Goal: Information Seeking & Learning: Learn about a topic

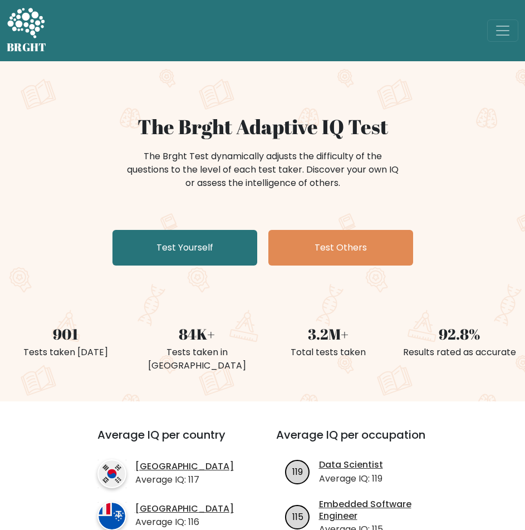
click at [193, 128] on h1 "The Brght Adaptive IQ Test" at bounding box center [263, 127] width 512 height 24
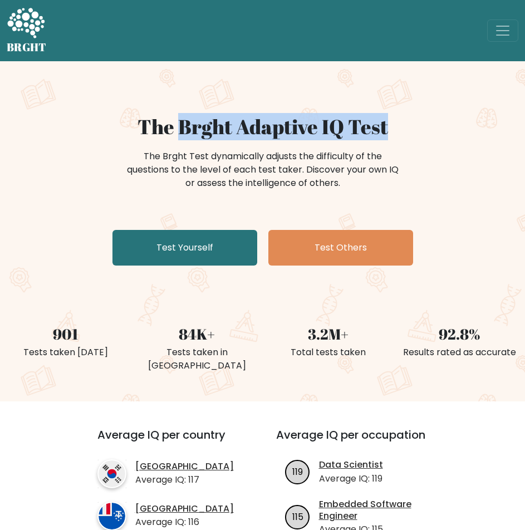
drag, startPoint x: 193, startPoint y: 128, endPoint x: 373, endPoint y: 121, distance: 180.6
click at [373, 121] on h1 "The Brght Adaptive IQ Test" at bounding box center [263, 127] width 512 height 24
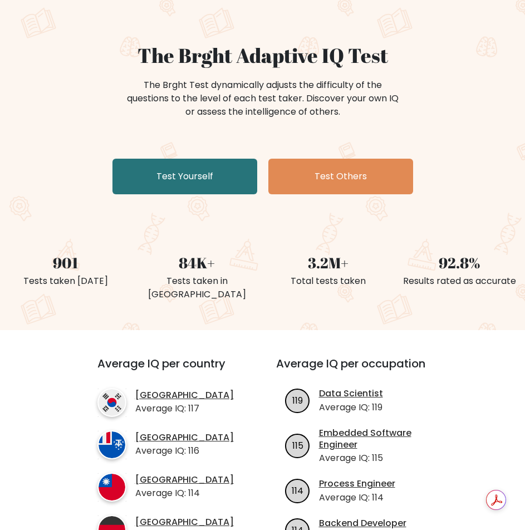
drag, startPoint x: 336, startPoint y: 320, endPoint x: 359, endPoint y: 349, distance: 36.9
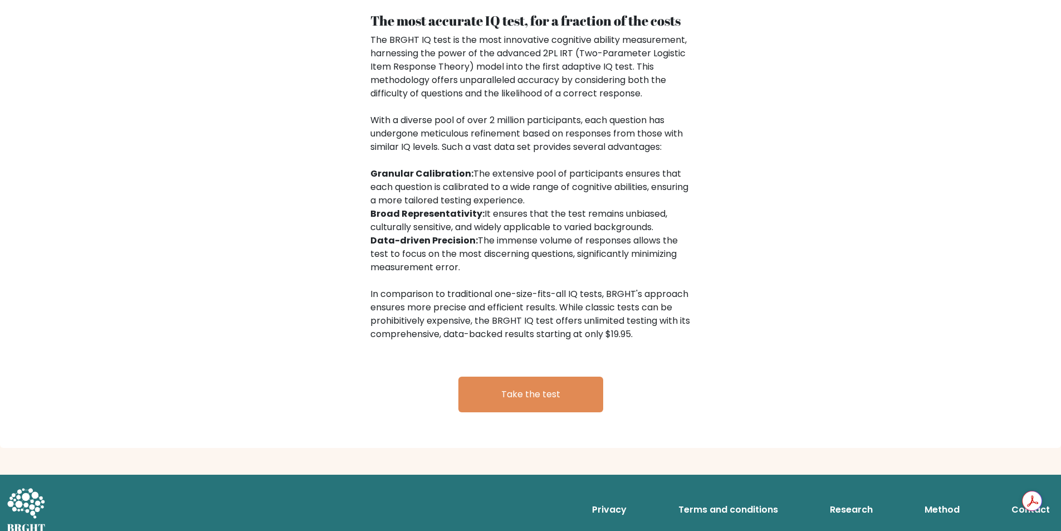
scroll to position [1701, 0]
click at [525, 320] on div "The BRGHT IQ test is the most innovative cognitive ability measurement, harness…" at bounding box center [530, 186] width 321 height 307
drag, startPoint x: 542, startPoint y: 320, endPoint x: 626, endPoint y: 338, distance: 86.0
click at [525, 338] on div "The BRGHT IQ test is the most innovative cognitive ability measurement, harness…" at bounding box center [530, 186] width 321 height 307
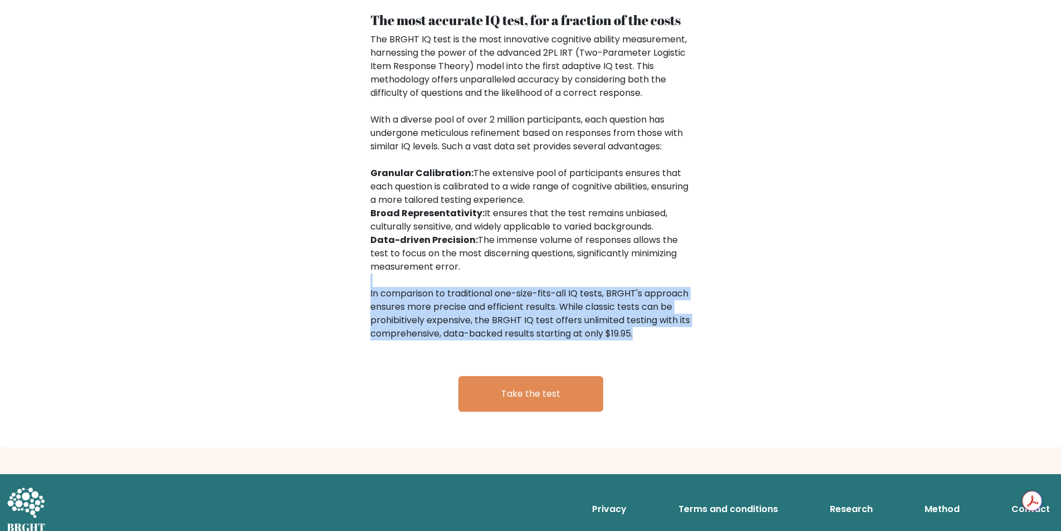
drag, startPoint x: 626, startPoint y: 338, endPoint x: 487, endPoint y: 274, distance: 153.3
click at [487, 274] on div "The BRGHT IQ test is the most innovative cognitive ability measurement, harness…" at bounding box center [530, 186] width 321 height 307
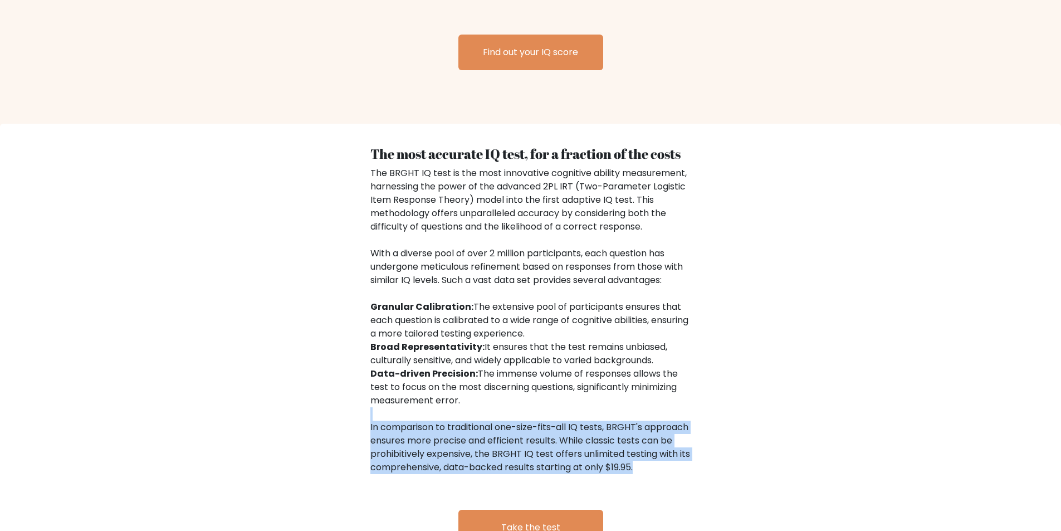
scroll to position [1712, 0]
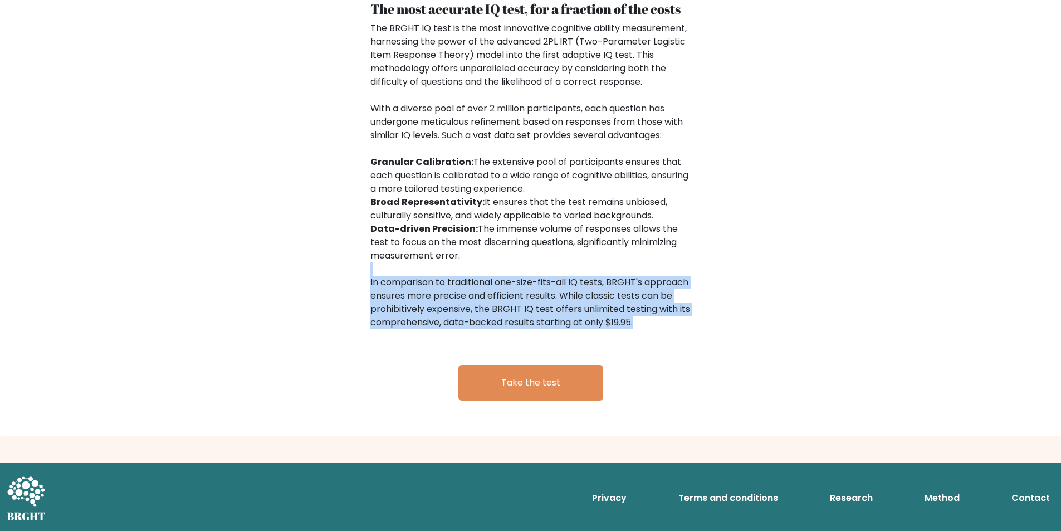
click at [525, 314] on div "The BRGHT IQ test is the most innovative cognitive ability measurement, harness…" at bounding box center [530, 175] width 321 height 307
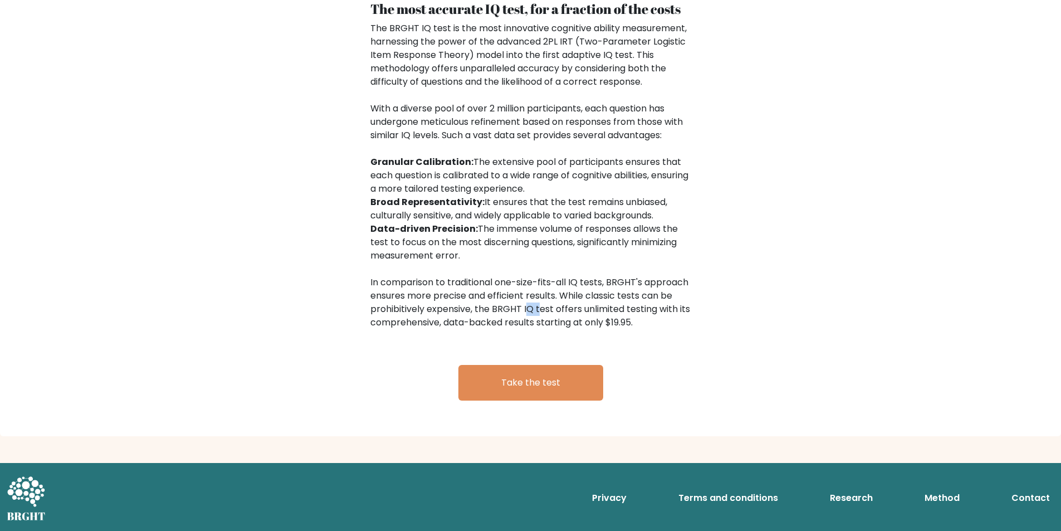
click at [525, 314] on div "The BRGHT IQ test is the most innovative cognitive ability measurement, harness…" at bounding box center [530, 175] width 321 height 307
click at [525, 322] on div "The BRGHT IQ test is the most innovative cognitive ability measurement, harness…" at bounding box center [530, 175] width 321 height 307
click at [492, 305] on div "The BRGHT IQ test is the most innovative cognitive ability measurement, harness…" at bounding box center [530, 175] width 321 height 307
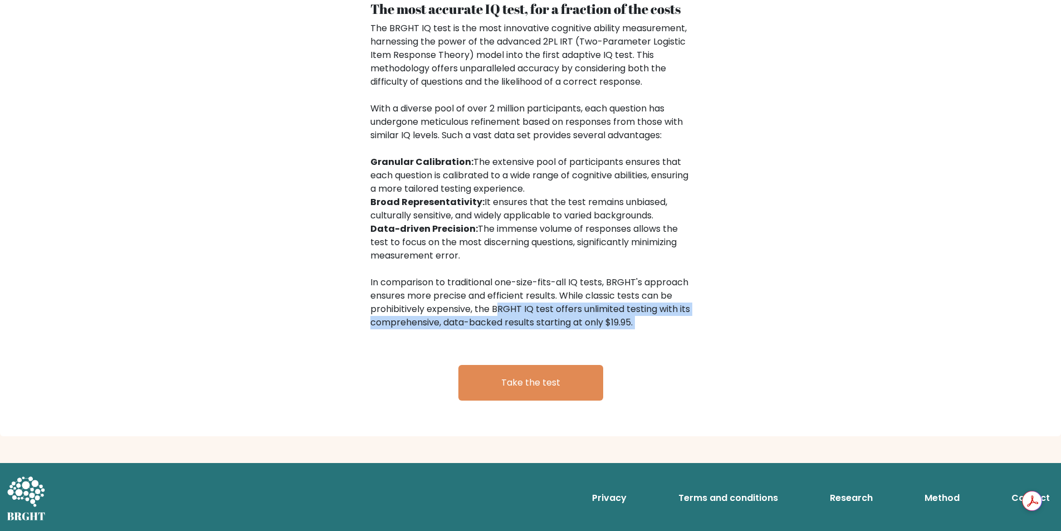
drag, startPoint x: 492, startPoint y: 305, endPoint x: 676, endPoint y: 320, distance: 184.4
click at [525, 320] on div "The BRGHT IQ test is the most innovative cognitive ability measurement, harness…" at bounding box center [530, 175] width 321 height 307
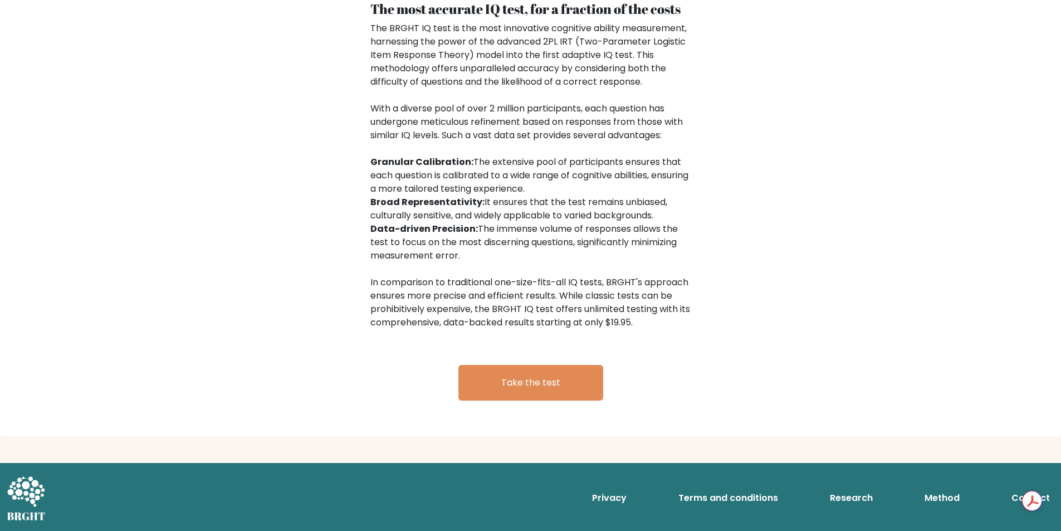
click at [525, 493] on link "Terms and conditions" at bounding box center [728, 498] width 109 height 22
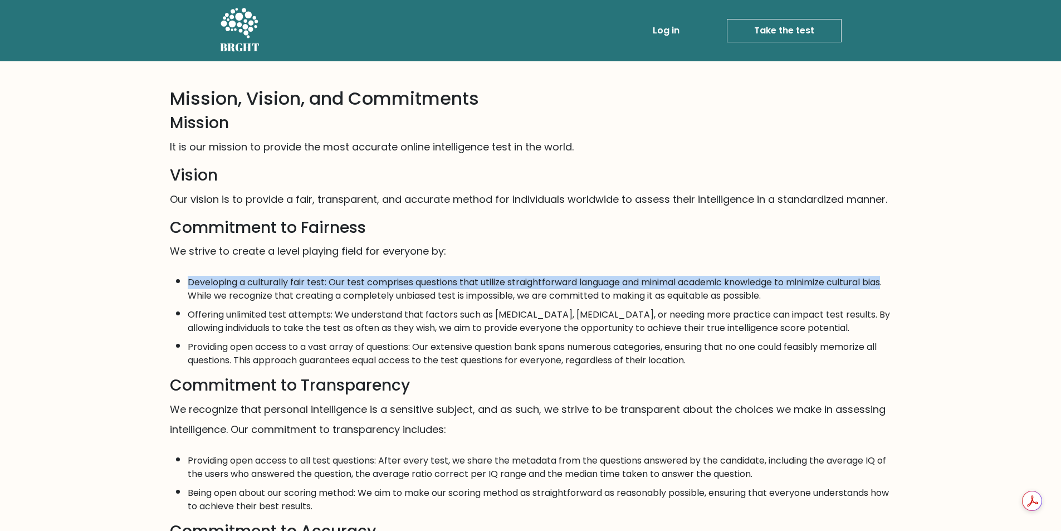
click at [202, 292] on li "Developing a culturally fair test: Our test comprises questions that utilize st…" at bounding box center [540, 286] width 704 height 32
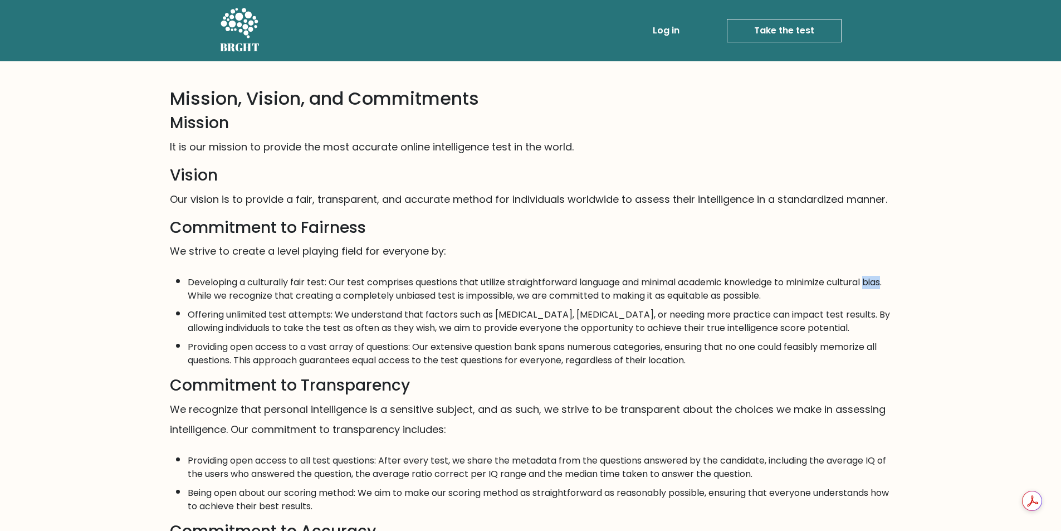
click at [202, 294] on li "Developing a culturally fair test: Our test comprises questions that utilize st…" at bounding box center [540, 286] width 704 height 32
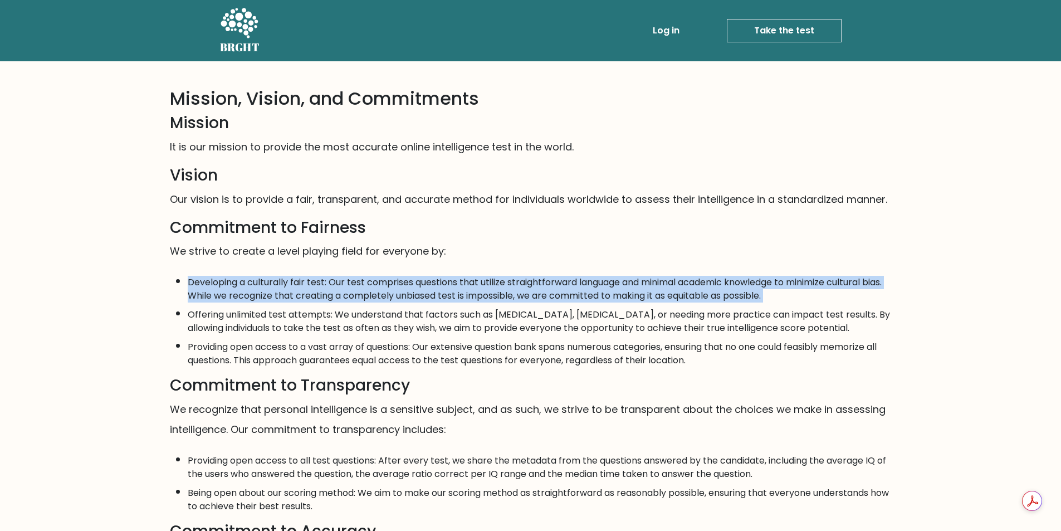
drag, startPoint x: 202, startPoint y: 294, endPoint x: 358, endPoint y: 294, distance: 156.0
click at [358, 294] on li "Developing a culturally fair test: Our test comprises questions that utilize st…" at bounding box center [540, 286] width 704 height 32
click at [359, 294] on li "Developing a culturally fair test: Our test comprises questions that utilize st…" at bounding box center [540, 286] width 704 height 32
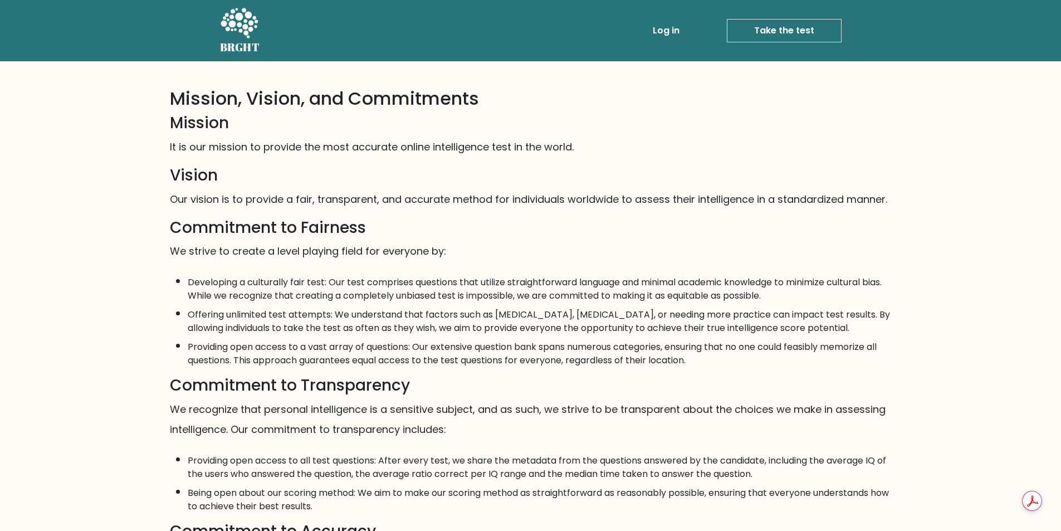
click at [262, 310] on li "Offering unlimited test attempts: We understand that factors such as performanc…" at bounding box center [540, 318] width 704 height 32
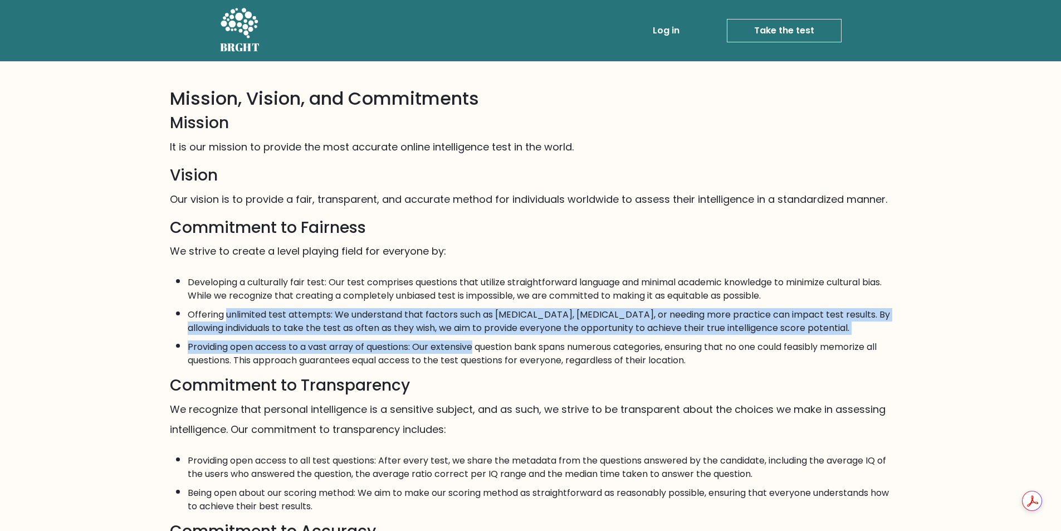
drag, startPoint x: 262, startPoint y: 310, endPoint x: 446, endPoint y: 355, distance: 189.3
click at [446, 355] on ul "Developing a culturally fair test: Our test comprises questions that utilize st…" at bounding box center [531, 318] width 722 height 97
click at [446, 355] on li "Providing open access to a vast array of questions: Our extensive question bank…" at bounding box center [540, 351] width 704 height 32
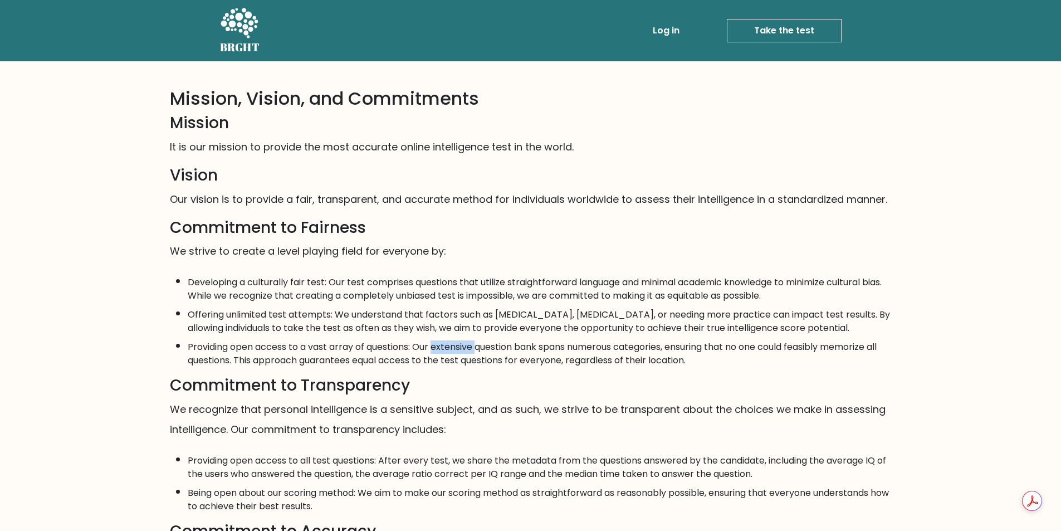
click at [446, 355] on li "Providing open access to a vast array of questions: Our extensive question bank…" at bounding box center [540, 351] width 704 height 32
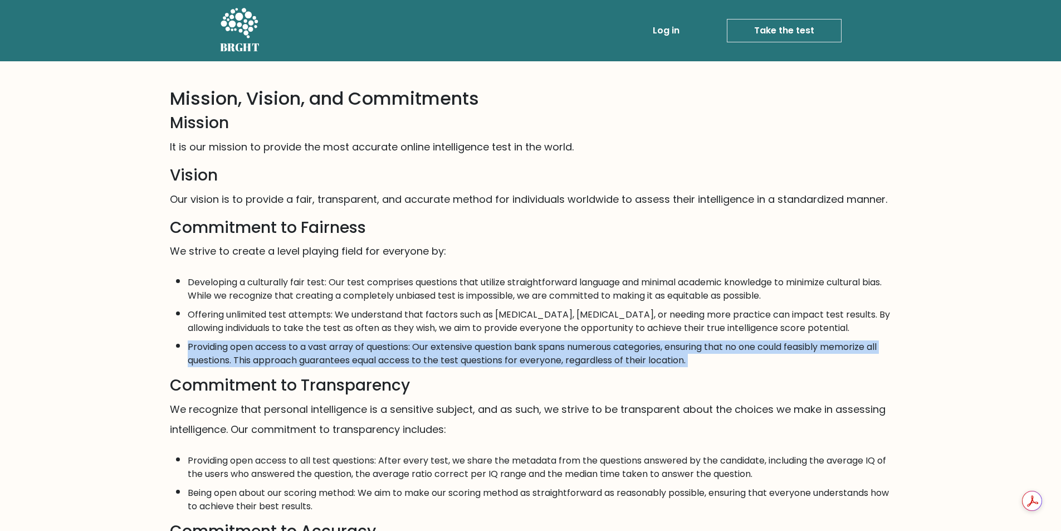
drag, startPoint x: 446, startPoint y: 355, endPoint x: 444, endPoint y: 371, distance: 15.7
click at [444, 367] on li "Providing open access to a vast array of questions: Our extensive question bank…" at bounding box center [540, 351] width 704 height 32
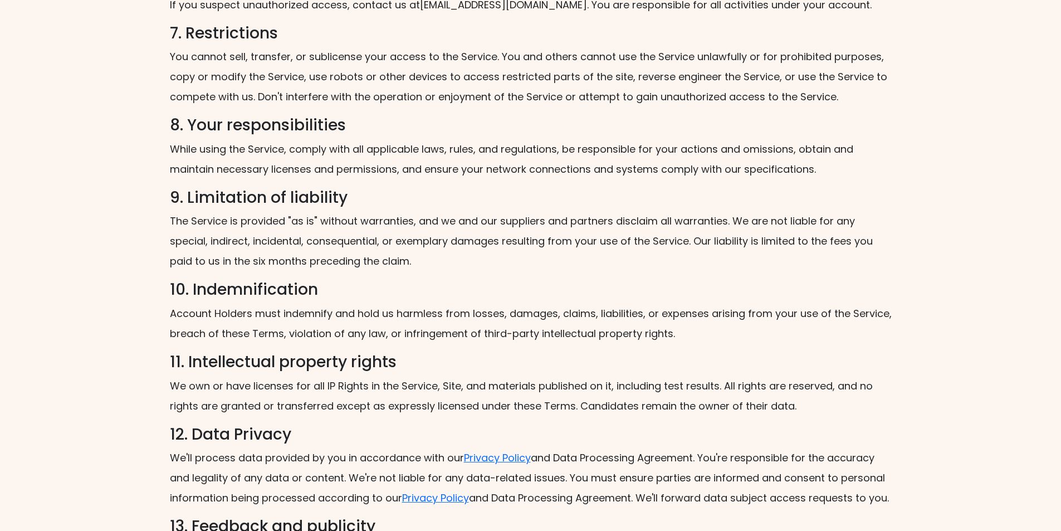
scroll to position [1470, 0]
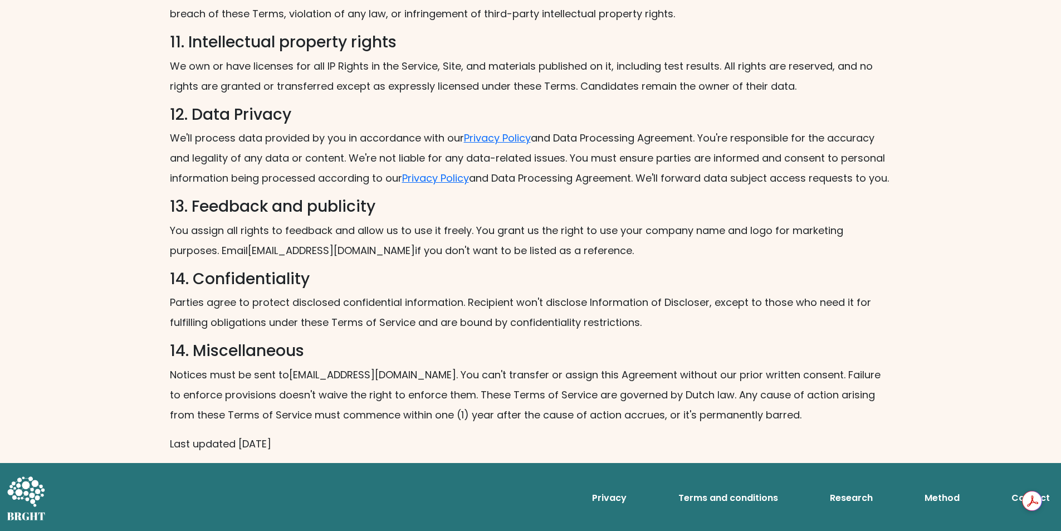
click at [952, 496] on link "Method" at bounding box center [942, 498] width 44 height 22
